Goal: Information Seeking & Learning: Learn about a topic

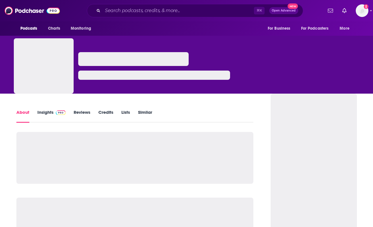
click at [62, 113] on img at bounding box center [61, 112] width 10 height 5
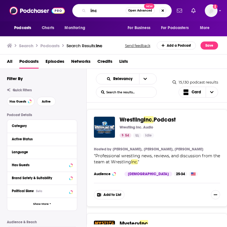
click at [100, 12] on input "inc" at bounding box center [106, 10] width 37 height 9
type input "[DEMOGRAPHIC_DATA]"
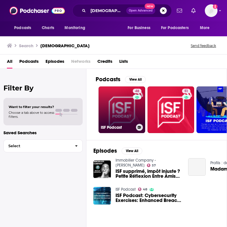
click at [121, 111] on link "48 ISF Podcast" at bounding box center [121, 109] width 47 height 47
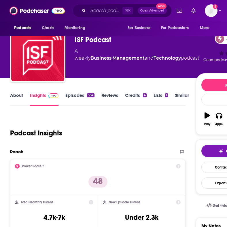
scroll to position [12, 0]
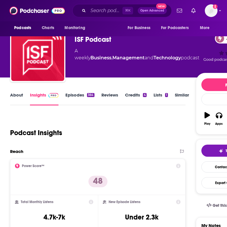
click at [81, 96] on link "Episodes 364" at bounding box center [79, 98] width 29 height 13
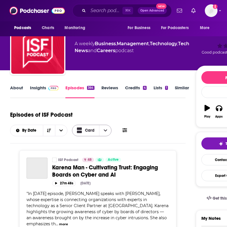
scroll to position [13, 0]
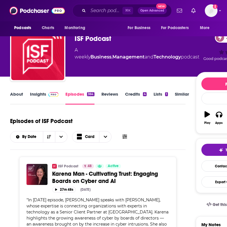
click at [54, 95] on img at bounding box center [53, 94] width 10 height 5
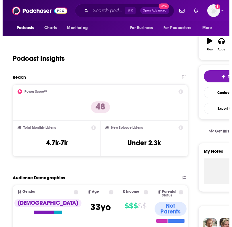
scroll to position [101, 0]
